Goal: Complete application form

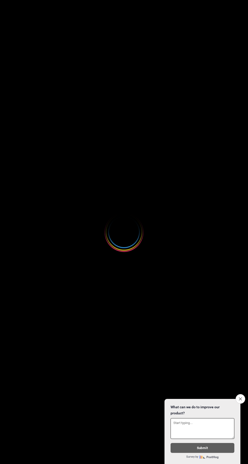
click at [240, 398] on icon "Close survey" at bounding box center [240, 399] width 3 height 3
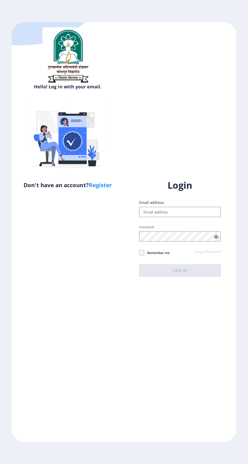
click at [100, 184] on link "Register" at bounding box center [100, 185] width 23 height 8
select select
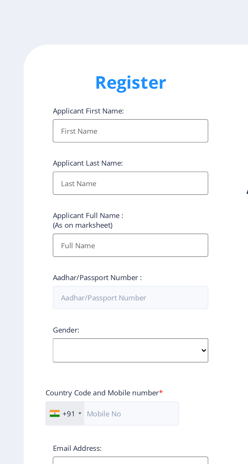
type input "[PERSON_NAME]"
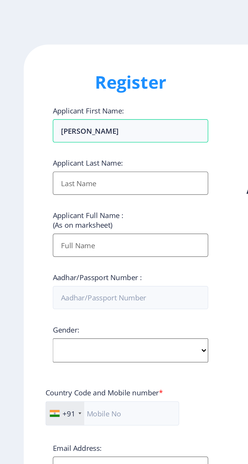
click at [85, 98] on input "Applicant First Name:" at bounding box center [68, 96] width 81 height 12
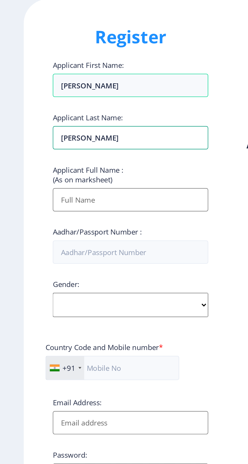
type input "[PERSON_NAME]"
click at [84, 128] on input "Applicant First Name:" at bounding box center [68, 128] width 81 height 12
click at [85, 130] on input "[PERSON_NAME]" at bounding box center [68, 128] width 81 height 12
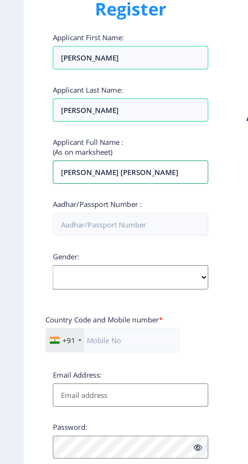
type input "[PERSON_NAME] [PERSON_NAME]"
click at [85, 157] on input "Aadhar/Passport Number :" at bounding box center [68, 156] width 81 height 12
type input "316226610005"
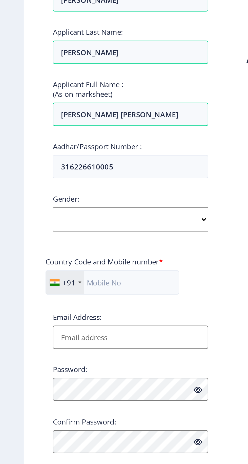
click at [90, 189] on select "Select Gender [DEMOGRAPHIC_DATA] [DEMOGRAPHIC_DATA] Other" at bounding box center [68, 183] width 81 height 13
select select "[DEMOGRAPHIC_DATA]"
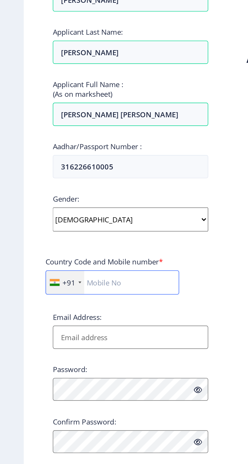
click at [84, 219] on input "text" at bounding box center [59, 216] width 70 height 13
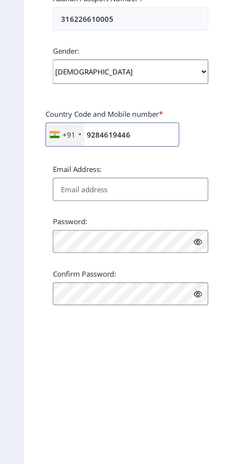
type input "9284619446"
click at [81, 246] on input "Email Address:" at bounding box center [68, 245] width 81 height 12
type input "[EMAIL_ADDRESS][DOMAIN_NAME]"
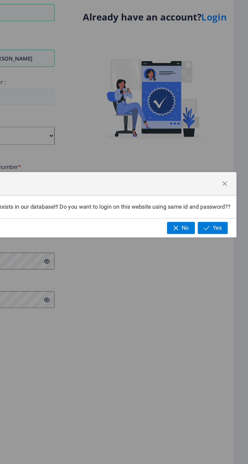
click at [224, 251] on span "Yes" at bounding box center [224, 248] width 6 height 5
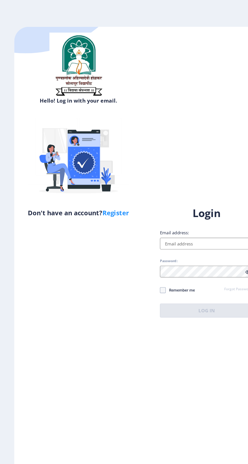
click at [105, 189] on link "Register" at bounding box center [100, 185] width 23 height 8
select select
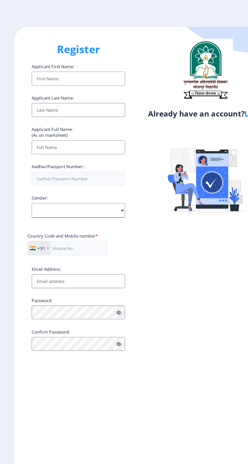
click at [91, 75] on input "Applicant First Name:" at bounding box center [68, 68] width 81 height 12
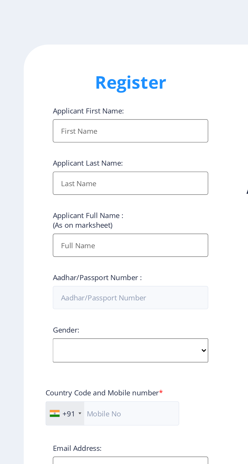
type input "[PERSON_NAME]"
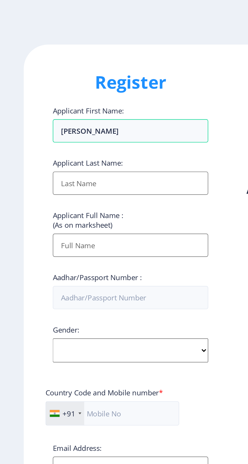
click at [73, 95] on input "Applicant First Name:" at bounding box center [68, 96] width 81 height 12
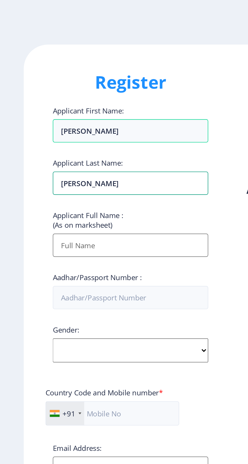
type input "[PERSON_NAME]"
click at [81, 128] on input "Applicant First Name:" at bounding box center [68, 128] width 81 height 12
click at [80, 130] on input "[PERSON_NAME]" at bounding box center [68, 128] width 81 height 12
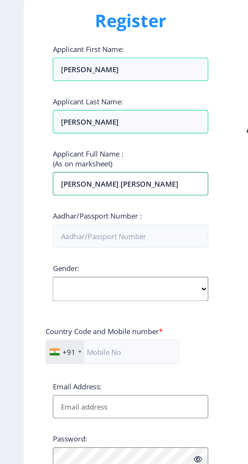
type input "[PERSON_NAME] [PERSON_NAME]"
click at [86, 157] on input "Aadhar/Passport Number :" at bounding box center [68, 156] width 81 height 12
type input "316226610005"
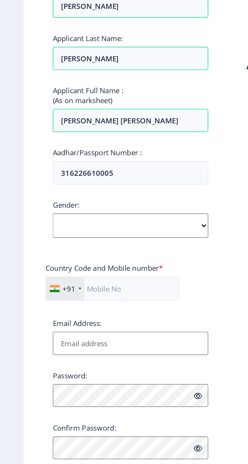
click at [72, 183] on select "Select Gender [DEMOGRAPHIC_DATA] [DEMOGRAPHIC_DATA] Other" at bounding box center [68, 183] width 81 height 13
select select "[DEMOGRAPHIC_DATA]"
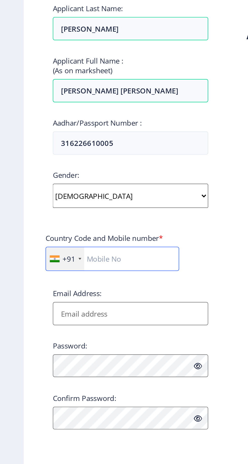
click at [73, 219] on input "text" at bounding box center [59, 216] width 70 height 13
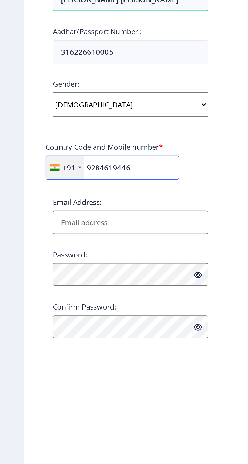
type input "9284619446"
click at [77, 248] on input "Email Address:" at bounding box center [68, 245] width 81 height 12
type input "[EMAIL_ADDRESS][DOMAIN_NAME]"
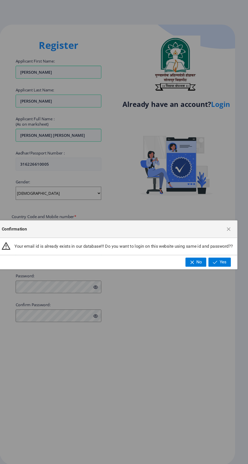
click at [222, 249] on span "Yes" at bounding box center [224, 248] width 6 height 5
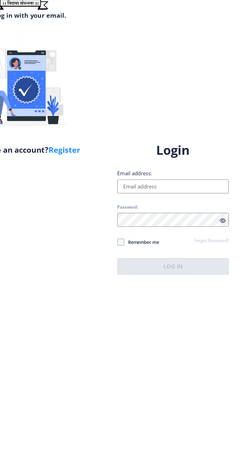
click at [187, 217] on input "Email address:" at bounding box center [179, 212] width 81 height 10
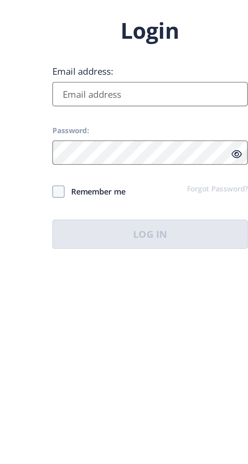
type input "[EMAIL_ADDRESS][DOMAIN_NAME]"
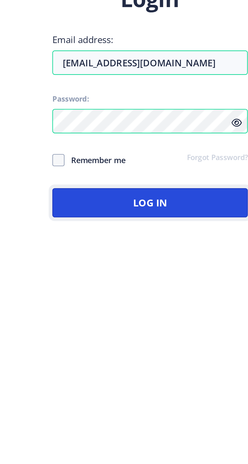
click at [185, 276] on button "Log In" at bounding box center [179, 270] width 81 height 12
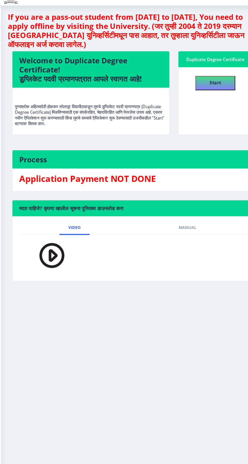
scroll to position [0, 0]
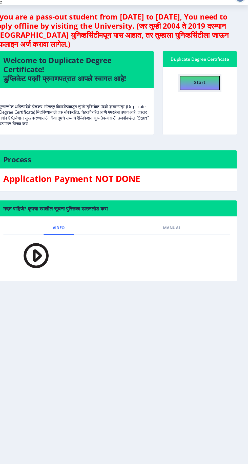
click at [207, 88] on b "Start" at bounding box center [205, 88] width 10 height 6
select select
